Goal: Use online tool/utility

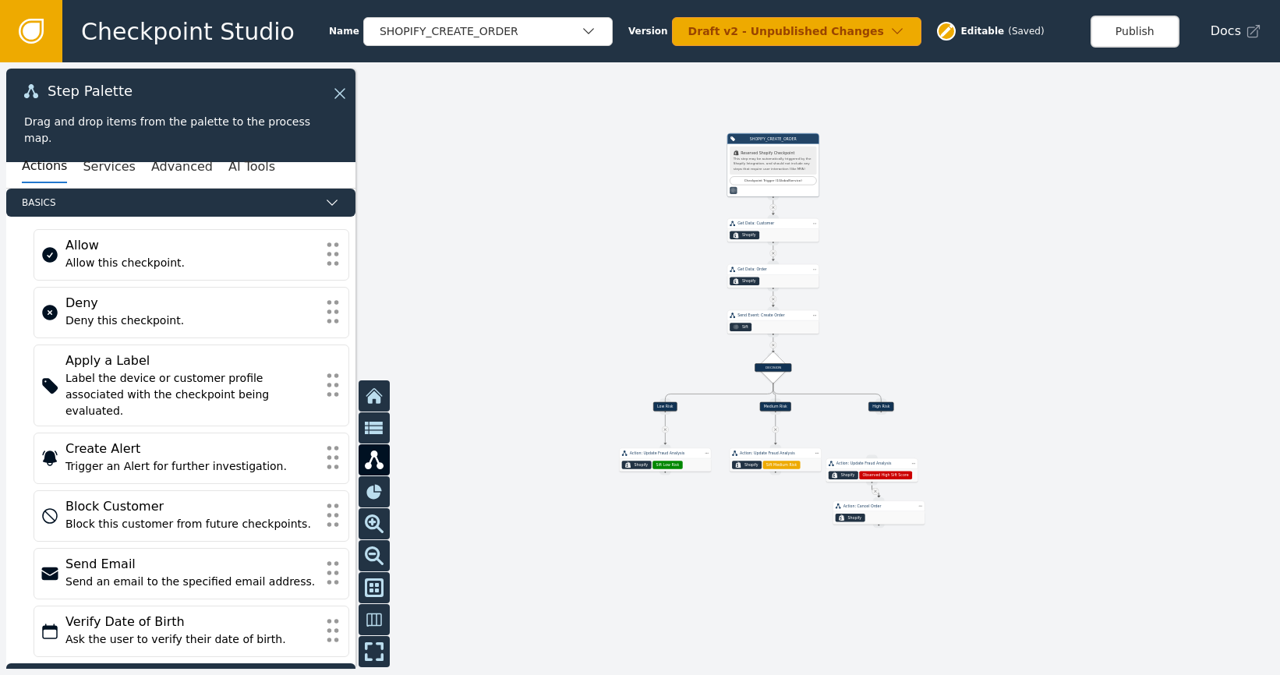
drag, startPoint x: 874, startPoint y: 327, endPoint x: 906, endPoint y: 239, distance: 92.9
click at [927, 203] on div at bounding box center [640, 368] width 1280 height 613
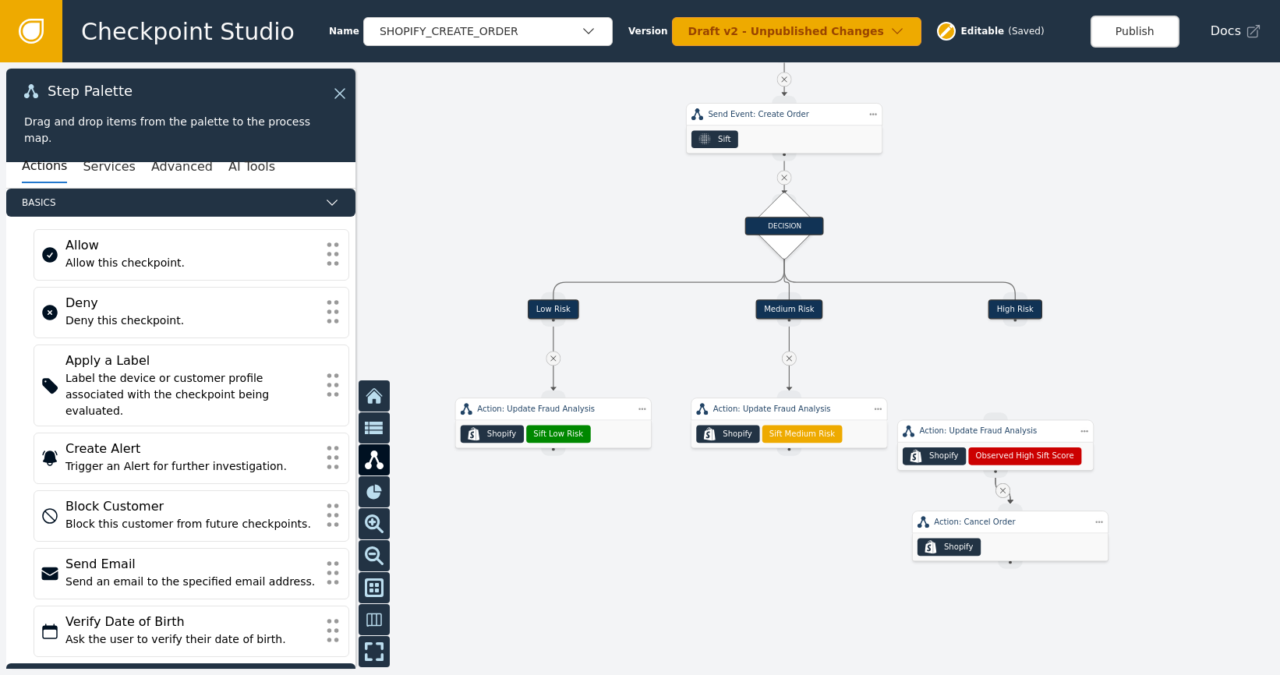
drag, startPoint x: 831, startPoint y: 366, endPoint x: 869, endPoint y: 341, distance: 45.4
click at [869, 341] on div at bounding box center [640, 368] width 1280 height 613
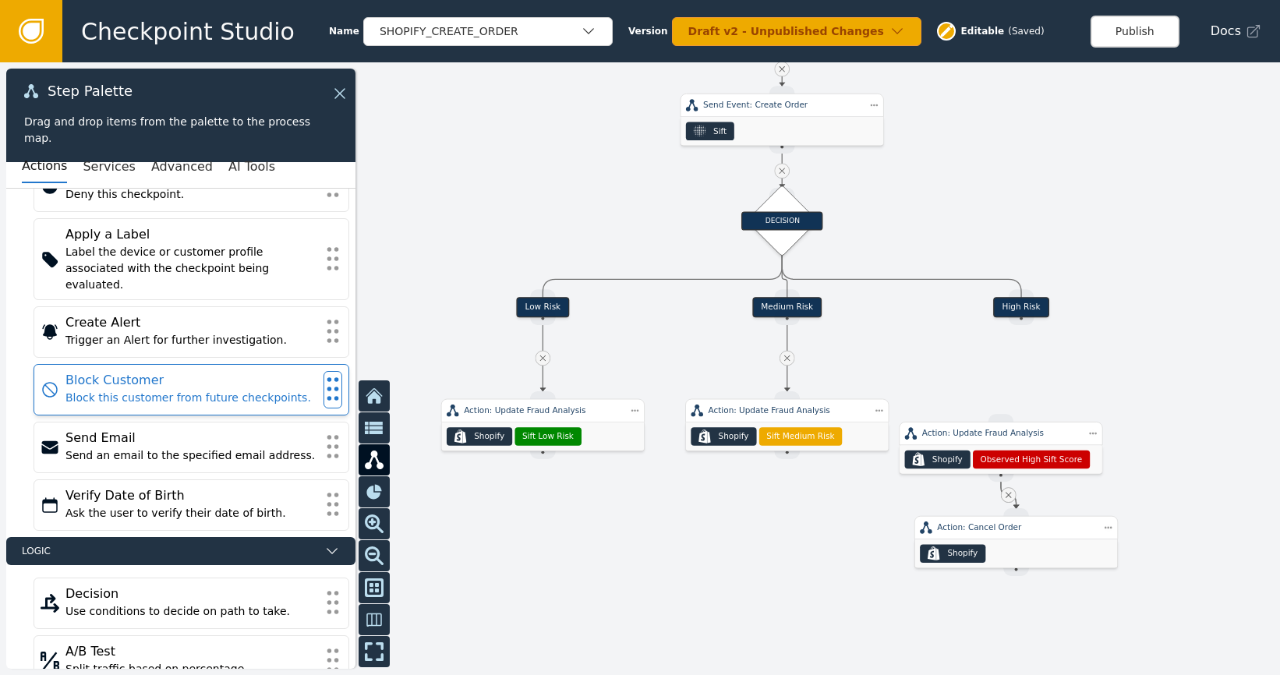
scroll to position [128, 0]
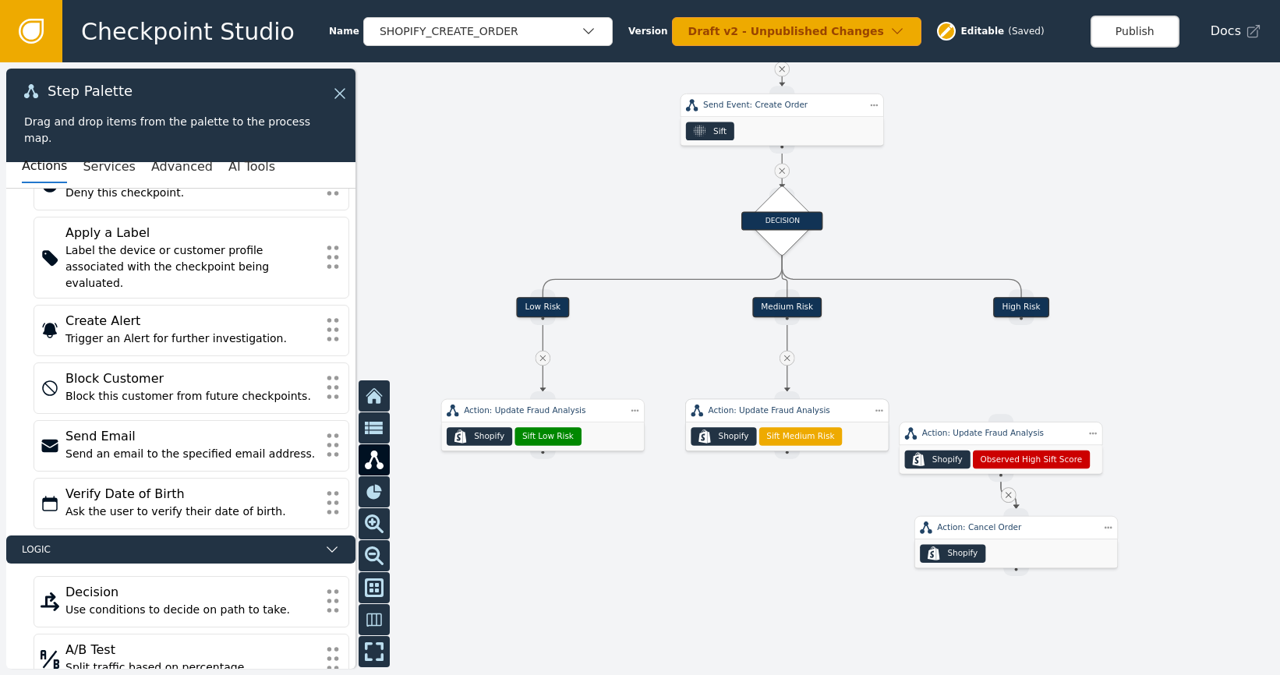
click at [805, 437] on span "Sift Medium Risk" at bounding box center [800, 436] width 68 height 12
click at [806, 437] on span "Sift Medium Risk" at bounding box center [800, 436] width 68 height 12
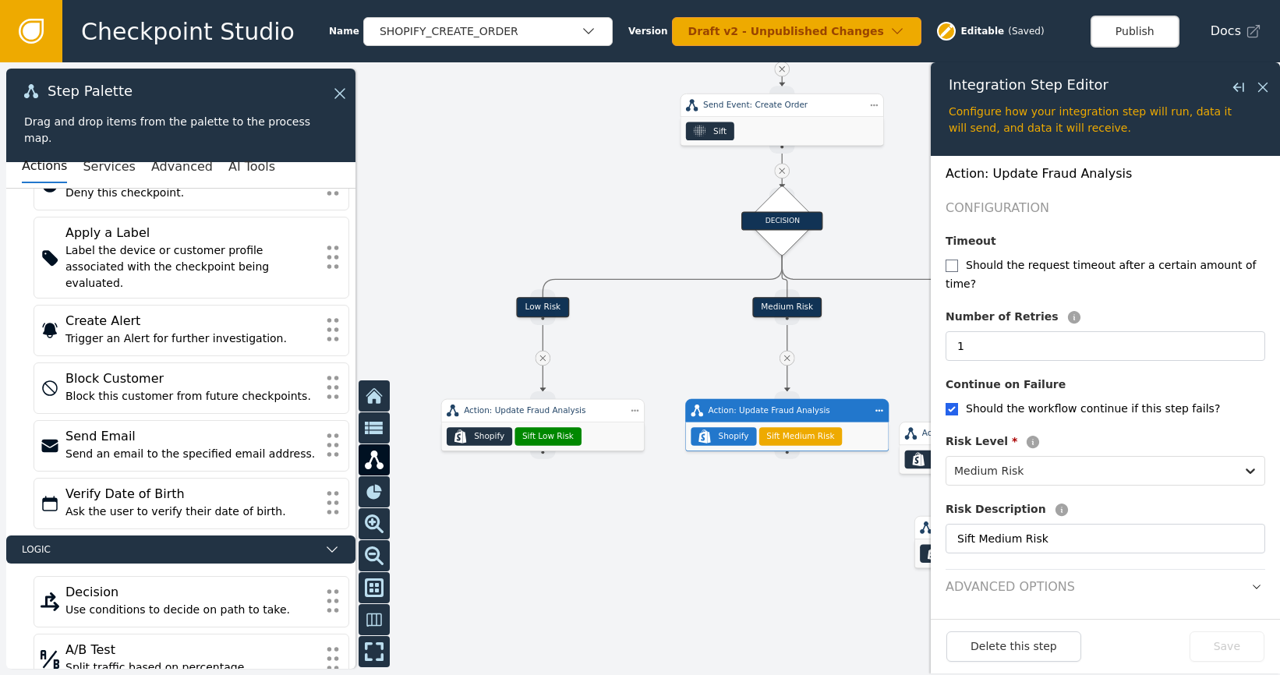
scroll to position [208, 0]
click at [1054, 581] on h2 "Advanced Options" at bounding box center [1009, 586] width 129 height 19
click at [1127, 588] on header "Advanced Options" at bounding box center [1105, 581] width 320 height 27
click at [1251, 584] on icon "button" at bounding box center [1256, 586] width 11 height 11
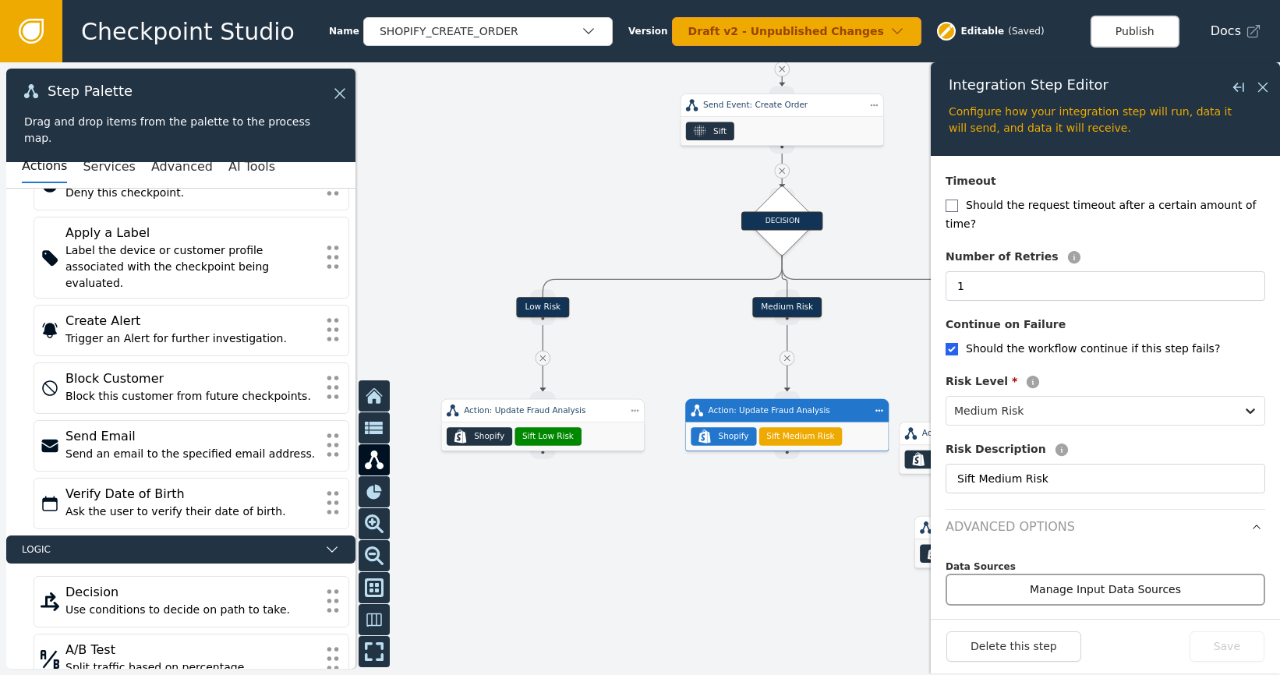
scroll to position [277, 0]
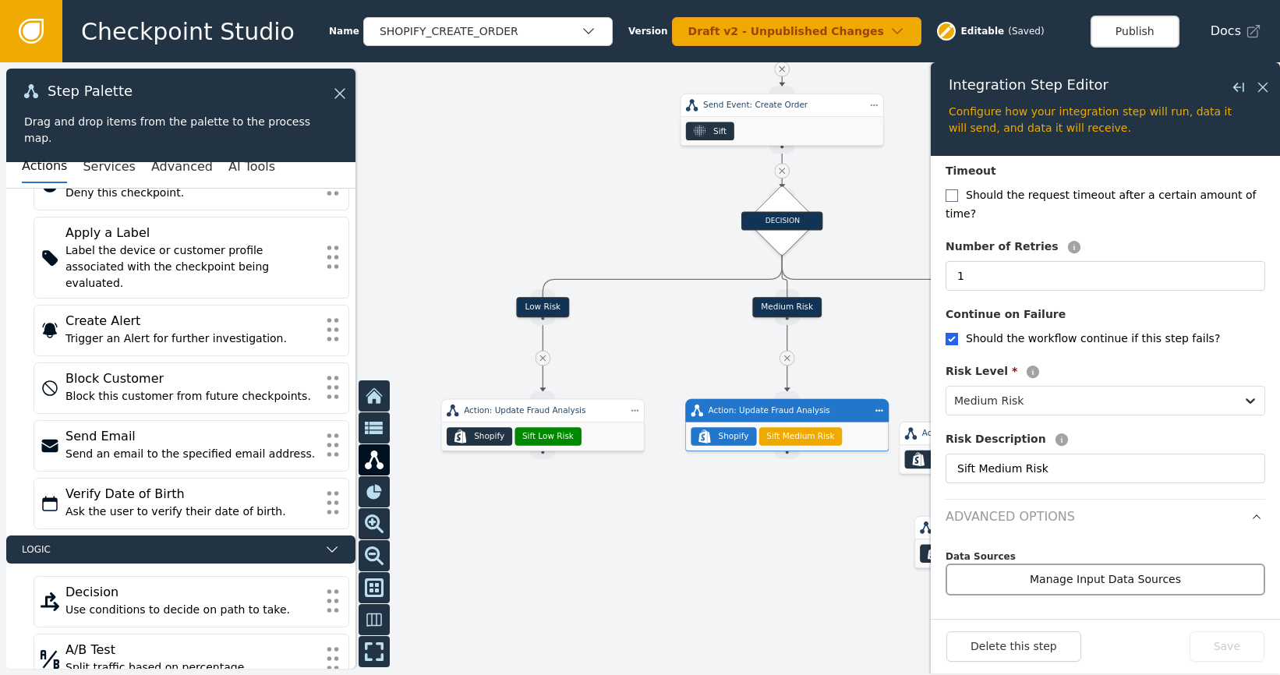
click at [1159, 580] on button "Manage Input Data Sources" at bounding box center [1105, 579] width 320 height 32
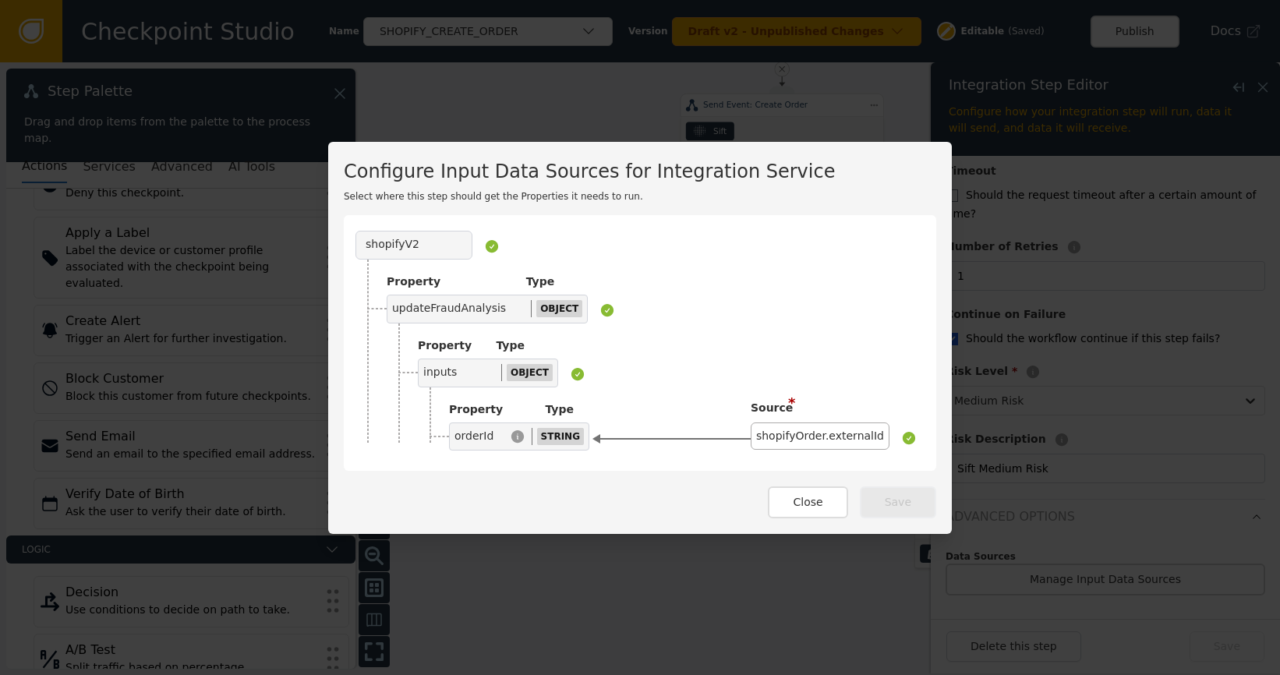
click at [469, 304] on div "updateFraudAnalysis" at bounding box center [449, 308] width 114 height 16
drag, startPoint x: 800, startPoint y: 504, endPoint x: 785, endPoint y: 501, distance: 15.9
click at [801, 504] on button "Close" at bounding box center [807, 502] width 79 height 32
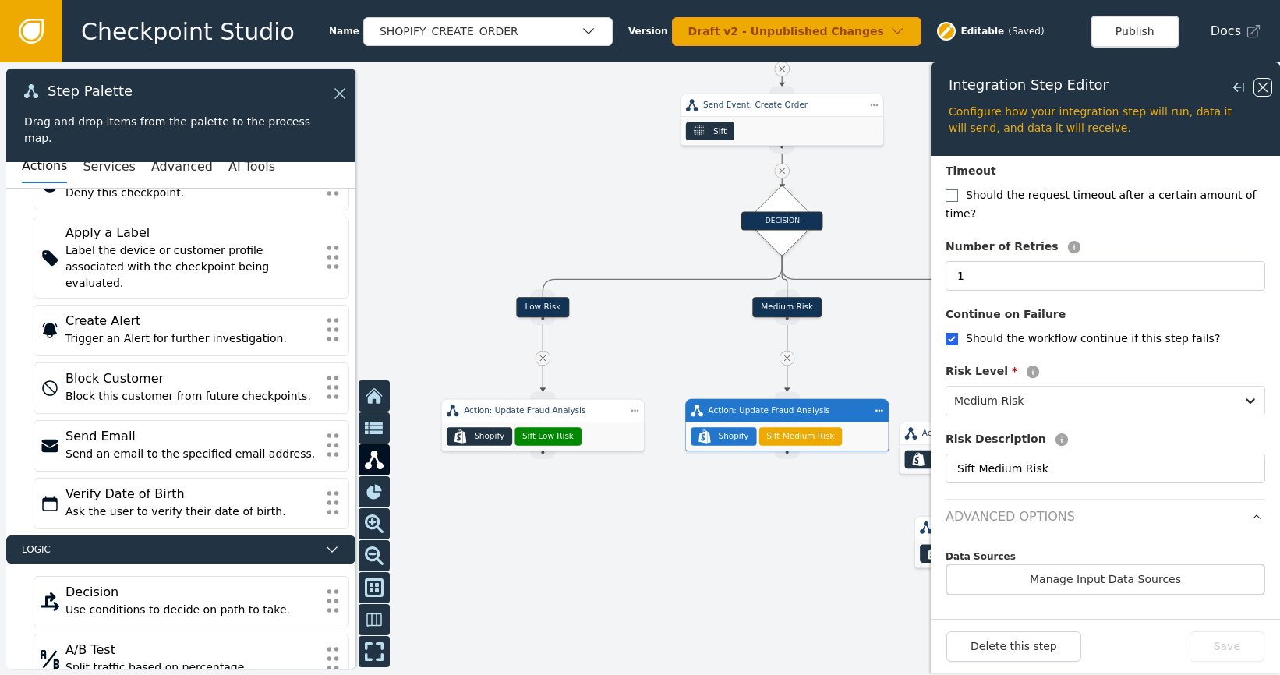
click at [1262, 90] on icon at bounding box center [1262, 87] width 17 height 17
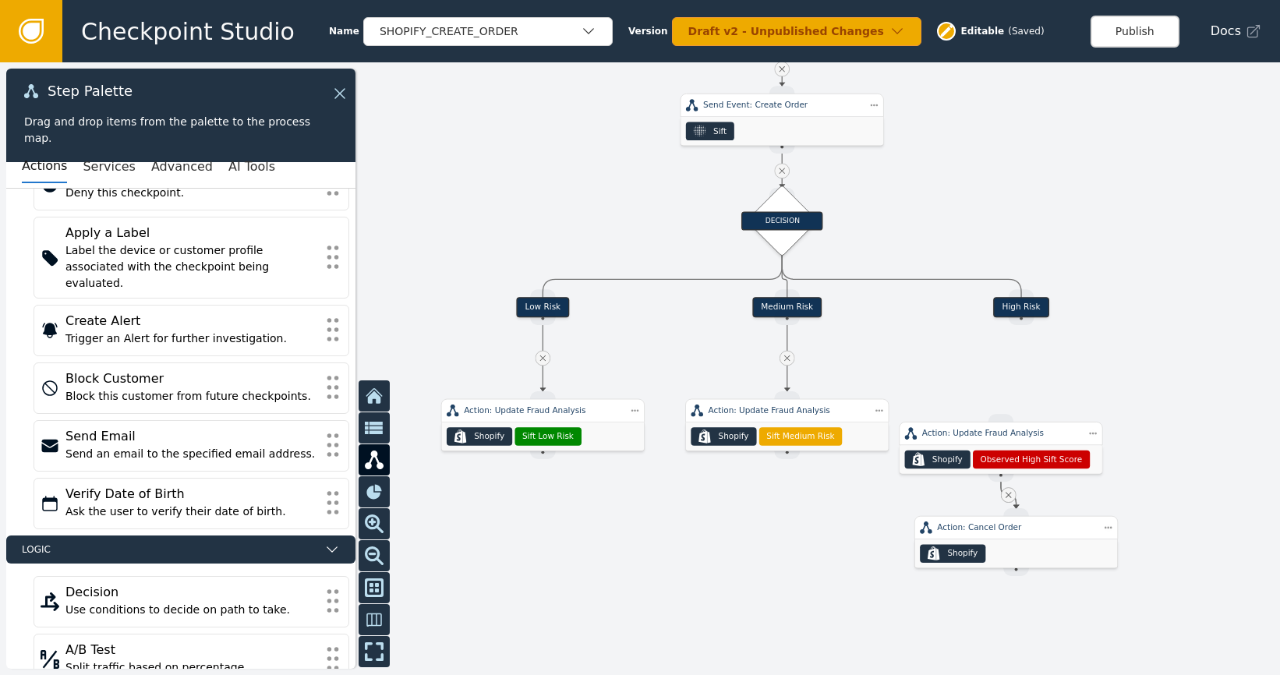
click at [336, 104] on div "Step Palette" at bounding box center [180, 99] width 313 height 30
